Goal: Navigation & Orientation: Find specific page/section

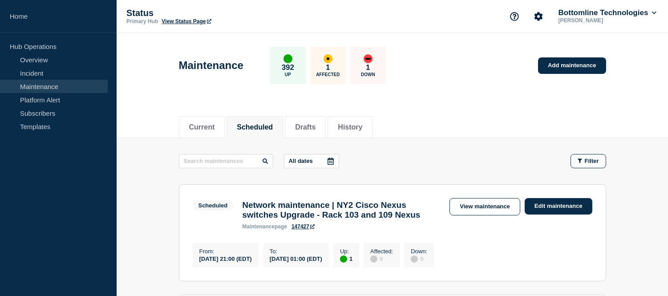
drag, startPoint x: 0, startPoint y: 0, endPoint x: 49, endPoint y: 79, distance: 93.1
click at [49, 80] on link "Maintenance" at bounding box center [54, 86] width 108 height 13
click at [48, 77] on link "Incident" at bounding box center [54, 72] width 108 height 13
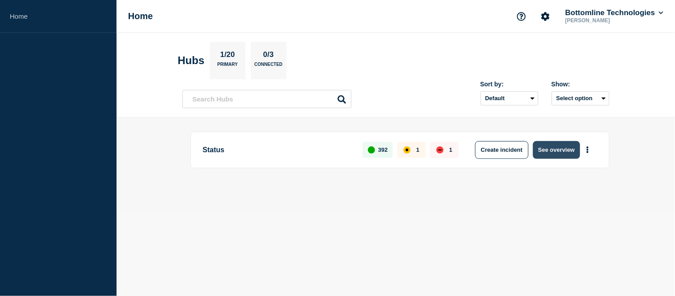
click at [545, 148] on button "See overview" at bounding box center [556, 150] width 47 height 18
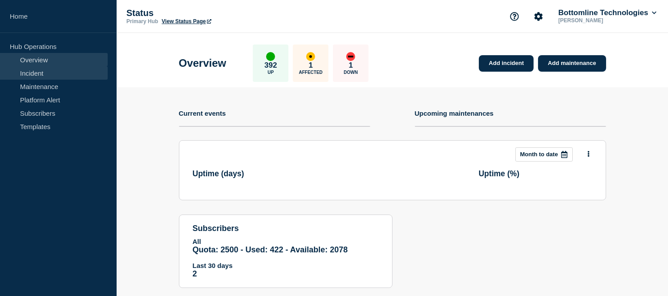
click at [50, 70] on link "Incident" at bounding box center [54, 72] width 108 height 13
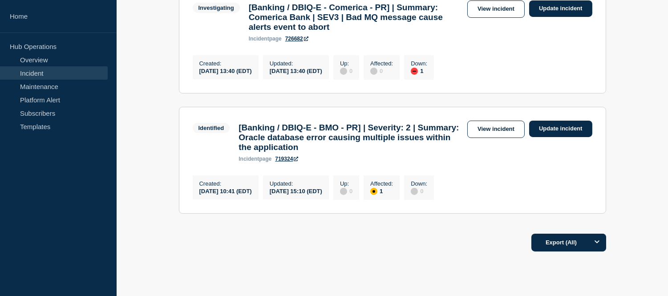
scroll to position [247, 0]
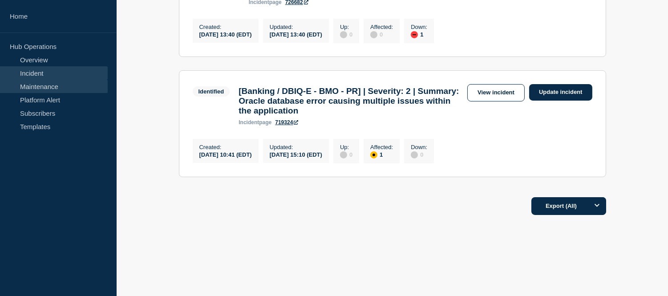
click at [55, 82] on link "Maintenance" at bounding box center [54, 86] width 108 height 13
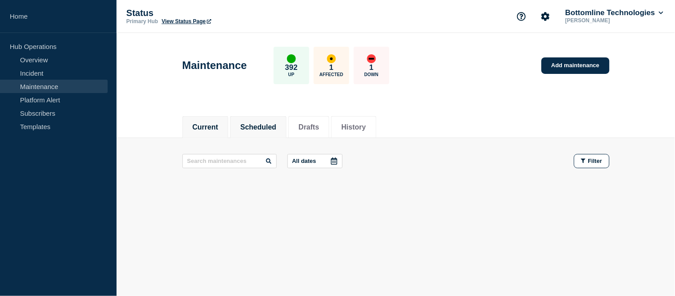
click at [267, 125] on button "Scheduled" at bounding box center [258, 127] width 36 height 8
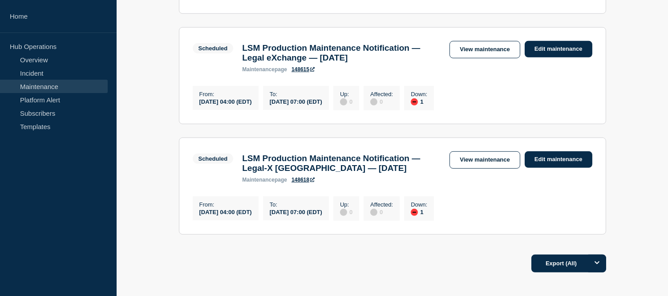
scroll to position [1079, 0]
